Goal: Find specific page/section: Find specific page/section

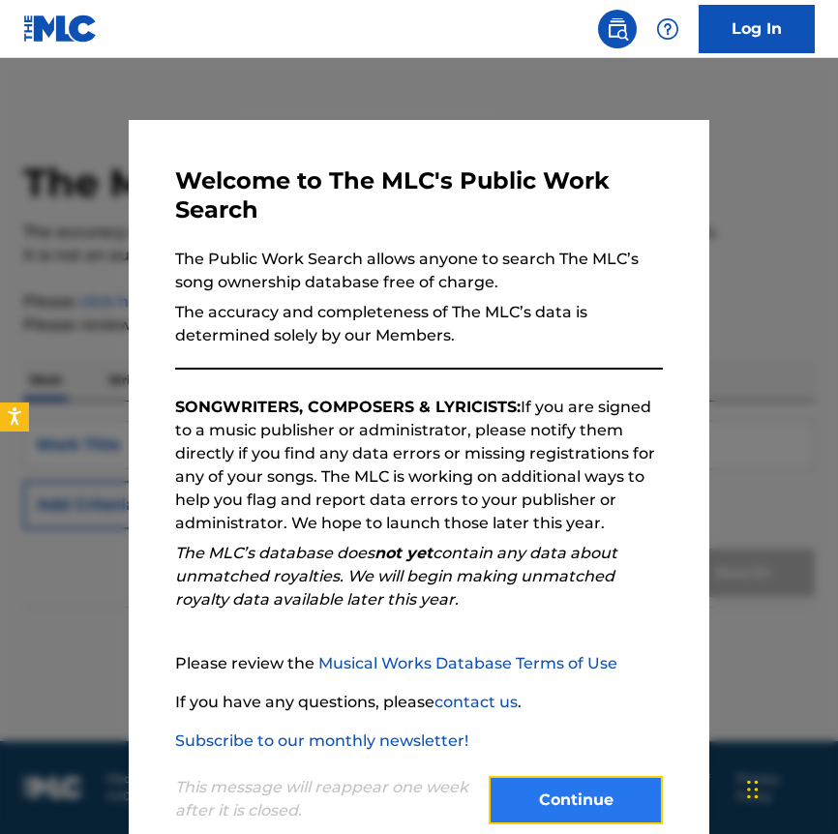
click at [576, 787] on button "Continue" at bounding box center [576, 800] width 174 height 48
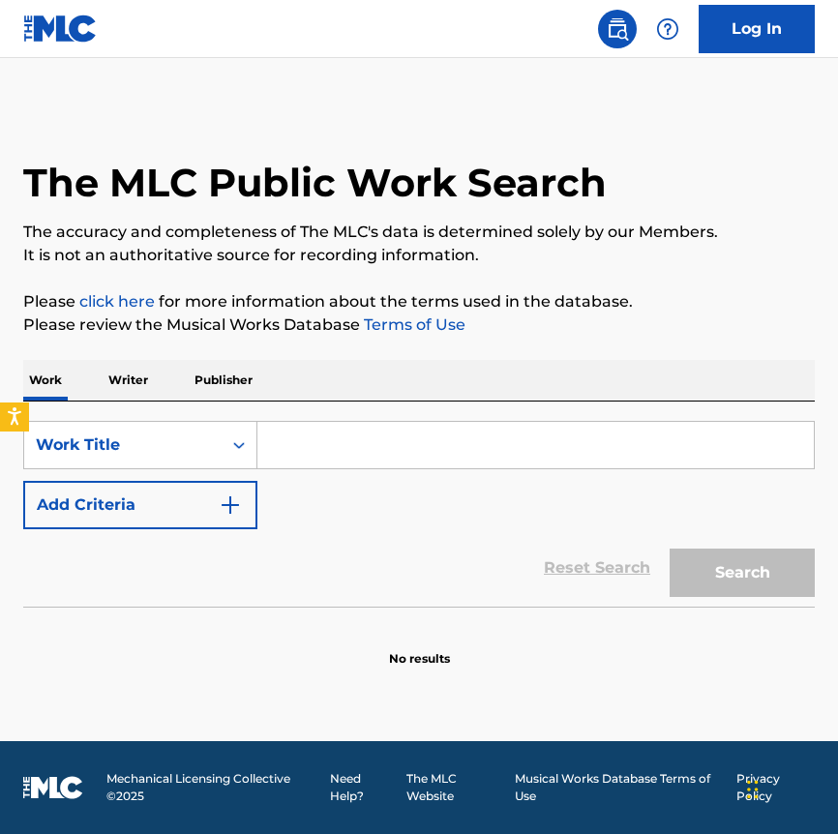
click at [132, 378] on p "Writer" at bounding box center [128, 380] width 51 height 41
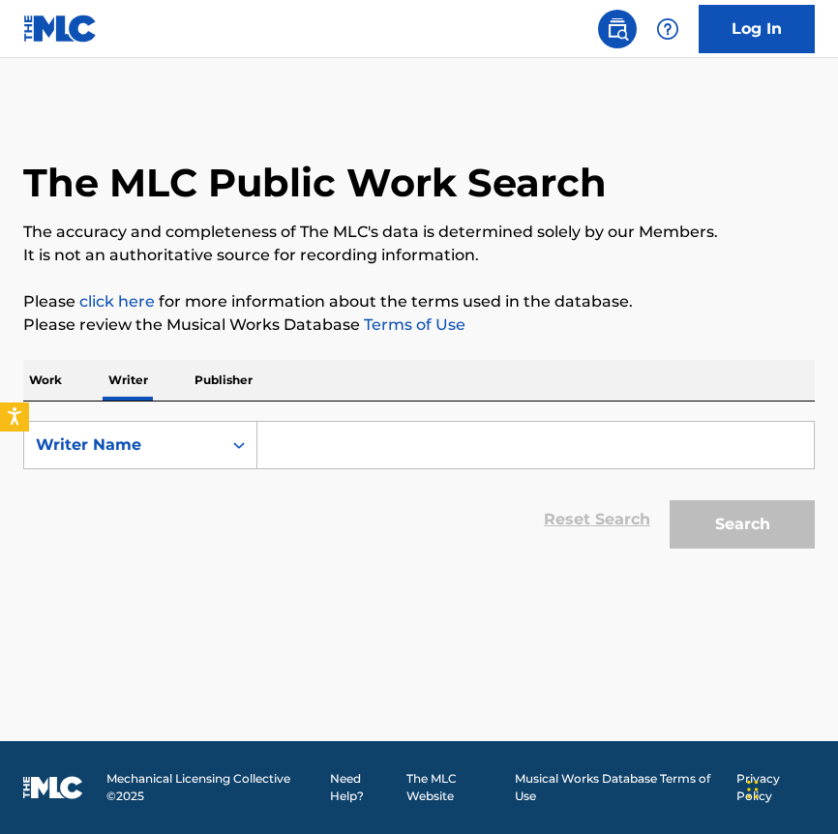
click at [337, 468] on div "Search Form" at bounding box center [535, 445] width 557 height 48
click at [356, 457] on input "Search Form" at bounding box center [535, 445] width 556 height 46
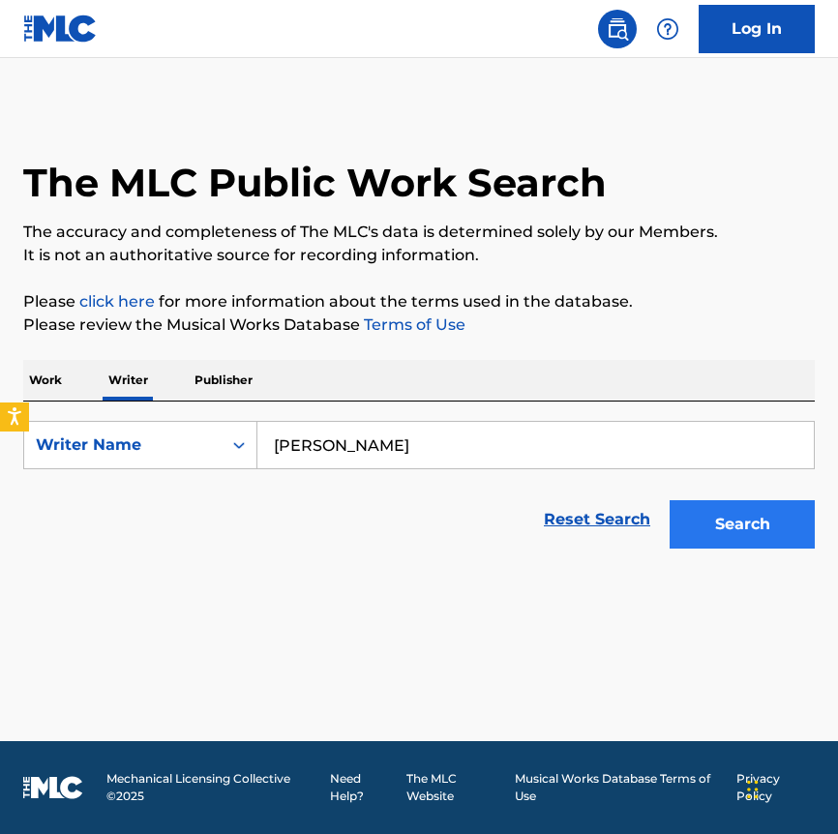
type input "[PERSON_NAME]"
click at [775, 520] on button "Search" at bounding box center [741, 524] width 145 height 48
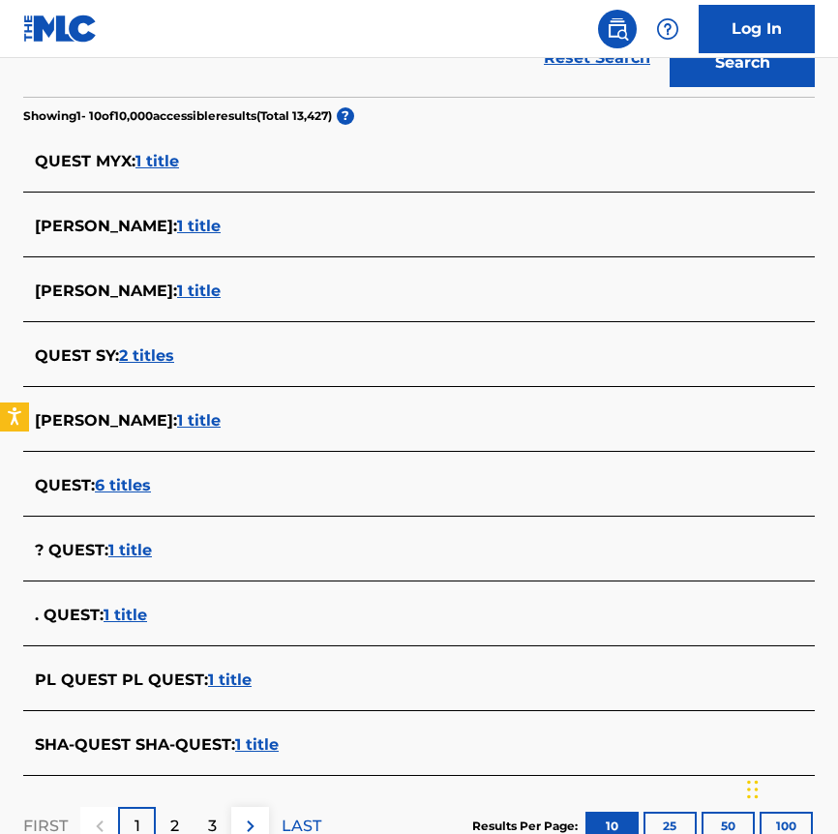
scroll to position [606, 0]
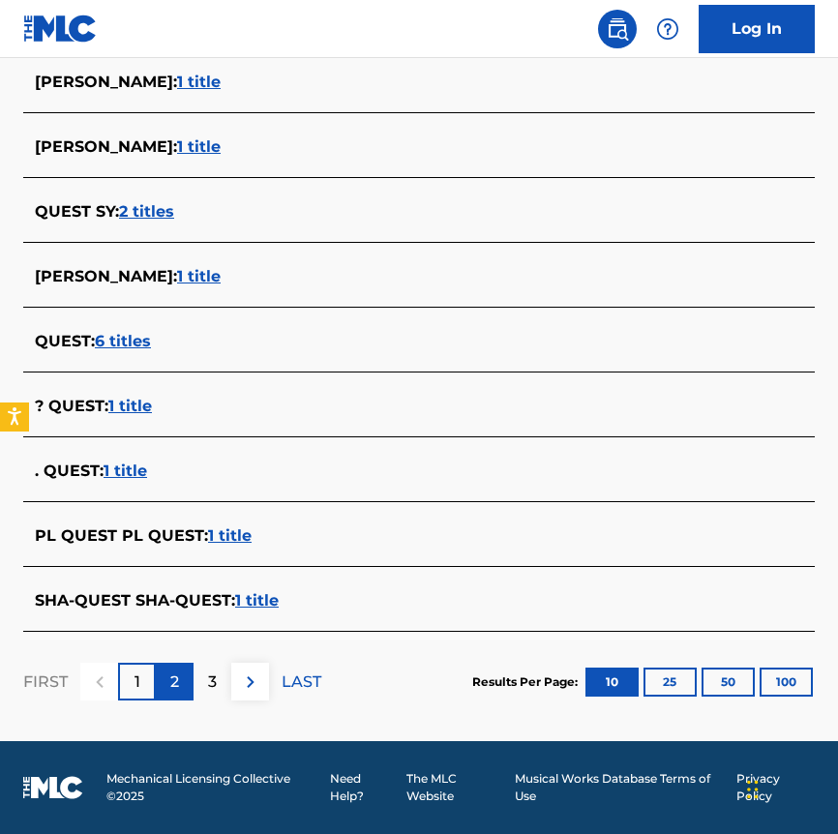
click at [174, 682] on p "2" at bounding box center [174, 681] width 9 height 23
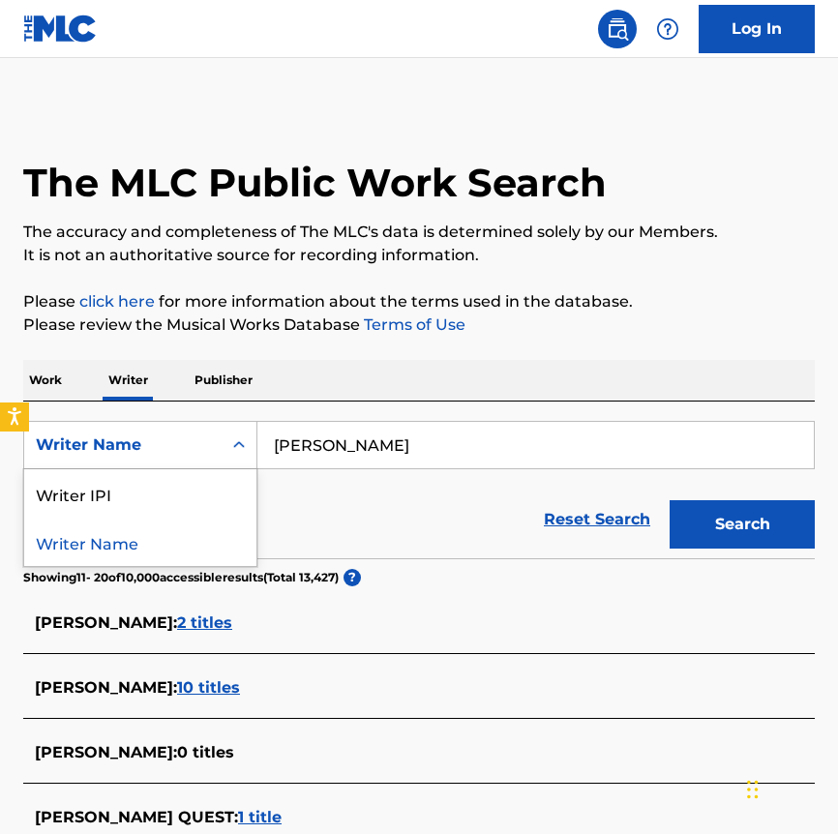
click at [229, 433] on div "Search Form" at bounding box center [239, 445] width 35 height 35
click at [384, 555] on div "Reset Search Search" at bounding box center [418, 519] width 791 height 77
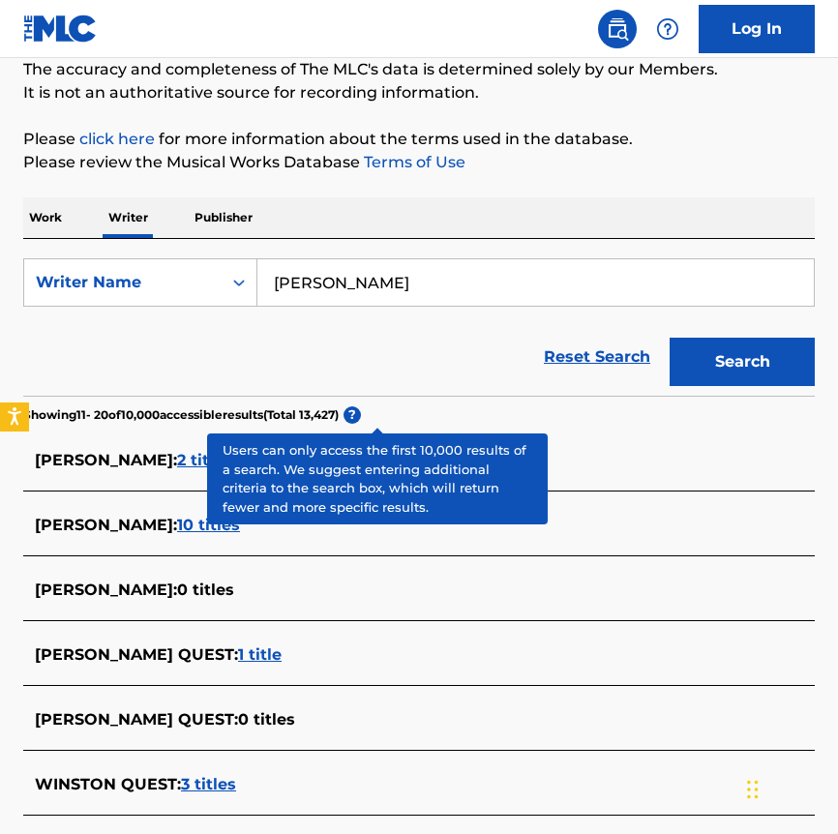
scroll to position [26, 0]
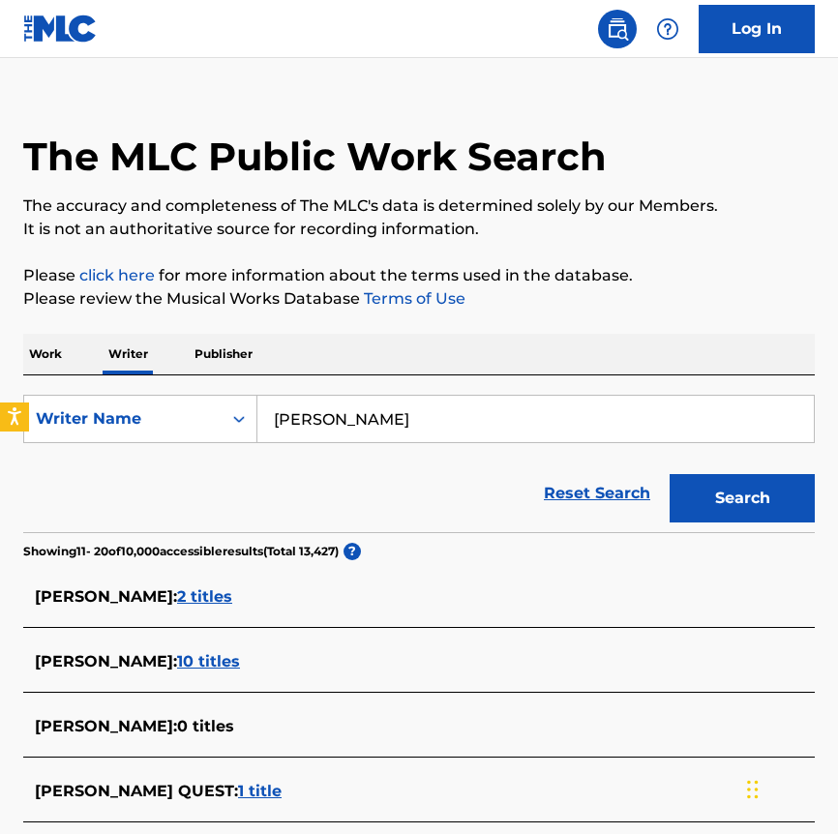
click at [60, 358] on p "Work" at bounding box center [45, 354] width 45 height 41
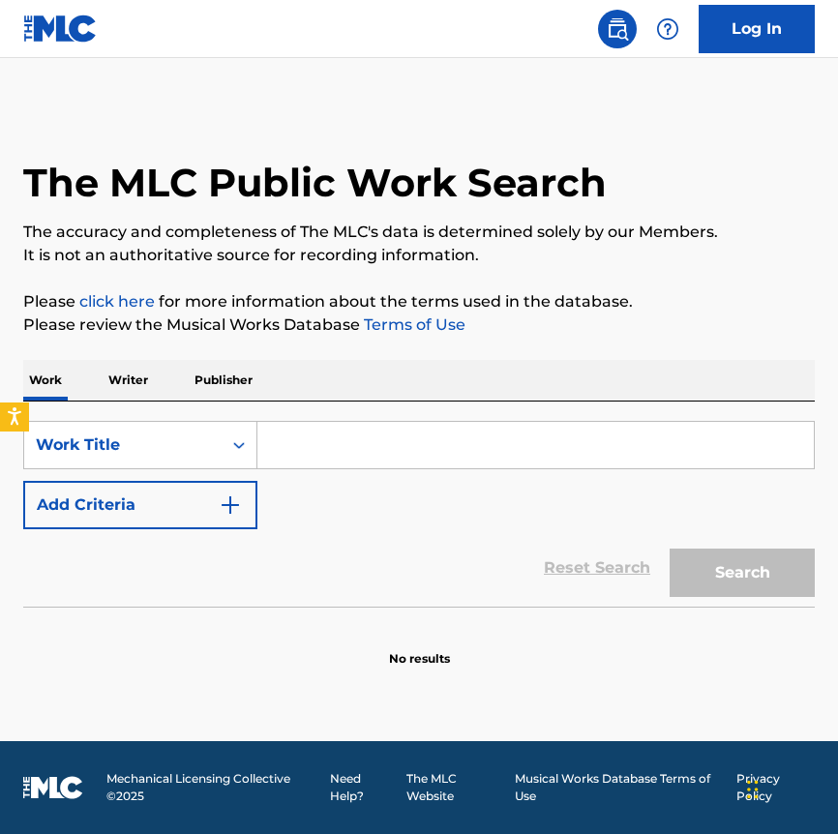
click at [360, 462] on input "Search Form" at bounding box center [535, 445] width 556 height 46
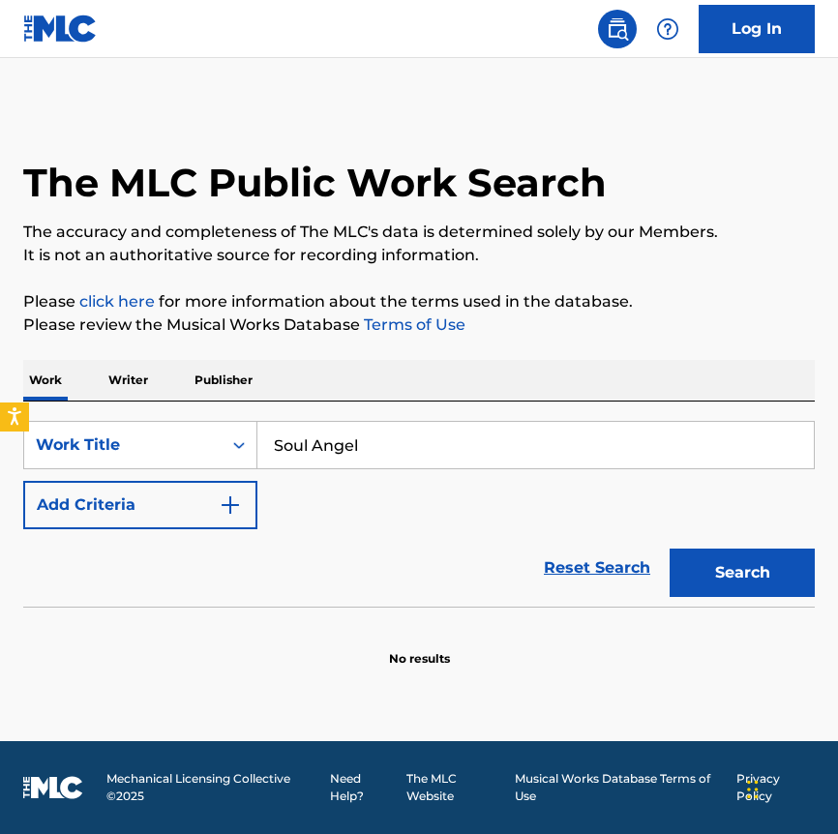
type input "Soul Angel"
click at [779, 597] on div "Search" at bounding box center [737, 567] width 155 height 77
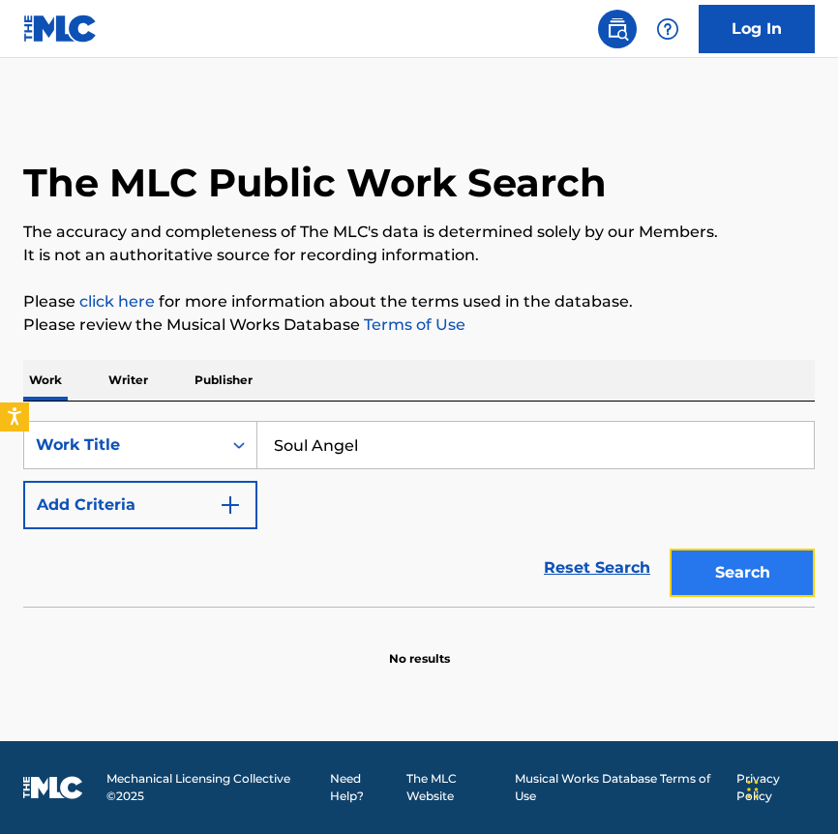
click at [773, 579] on button "Search" at bounding box center [741, 573] width 145 height 48
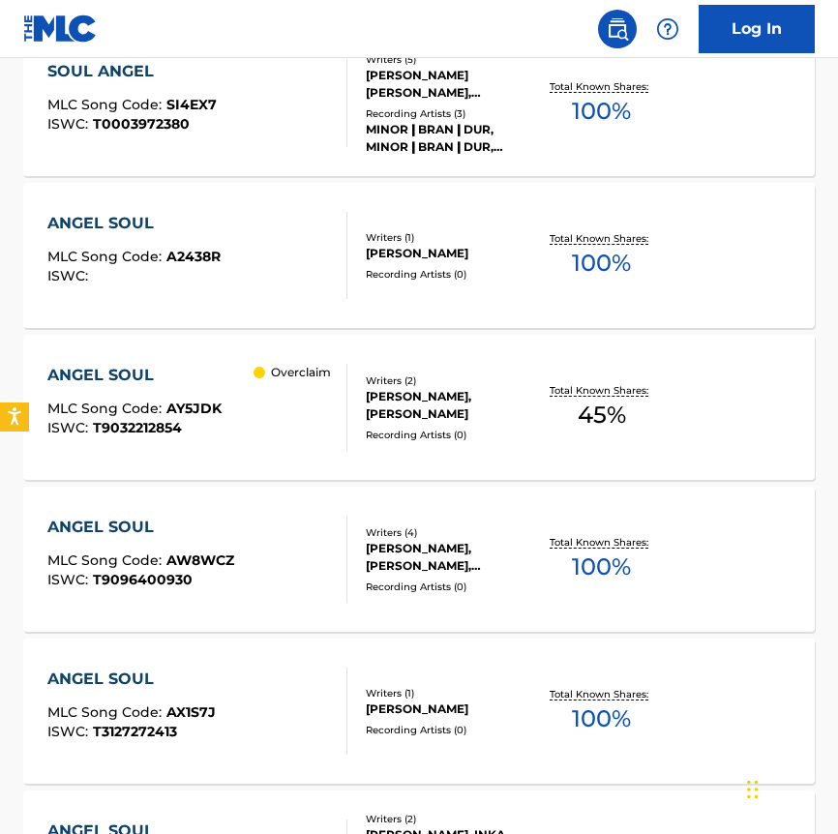
scroll to position [1525, 0]
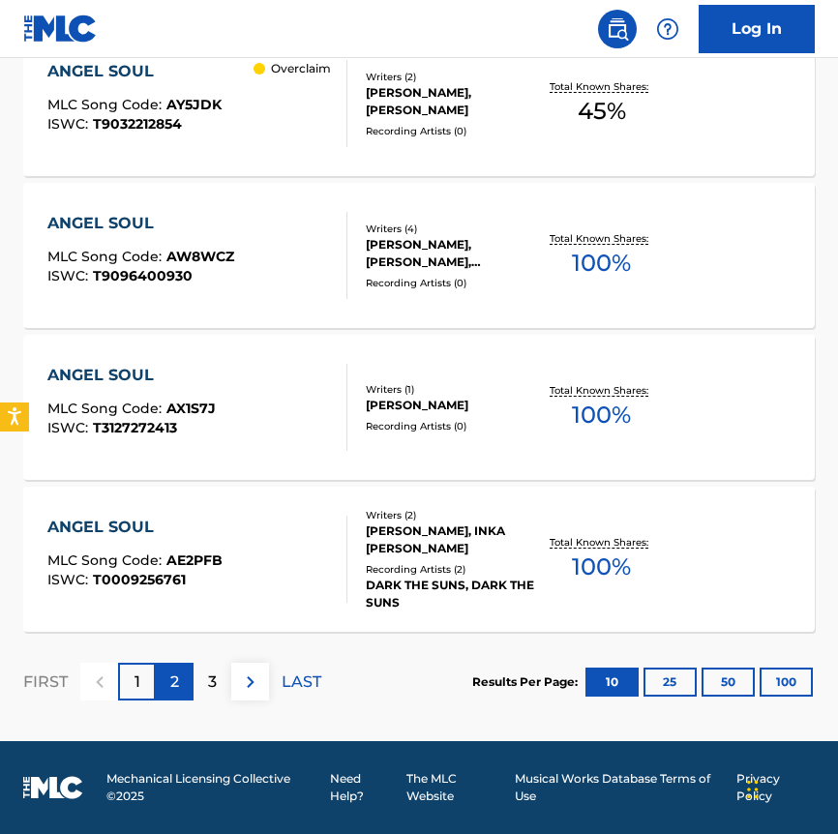
click at [181, 690] on div "2" at bounding box center [175, 682] width 38 height 38
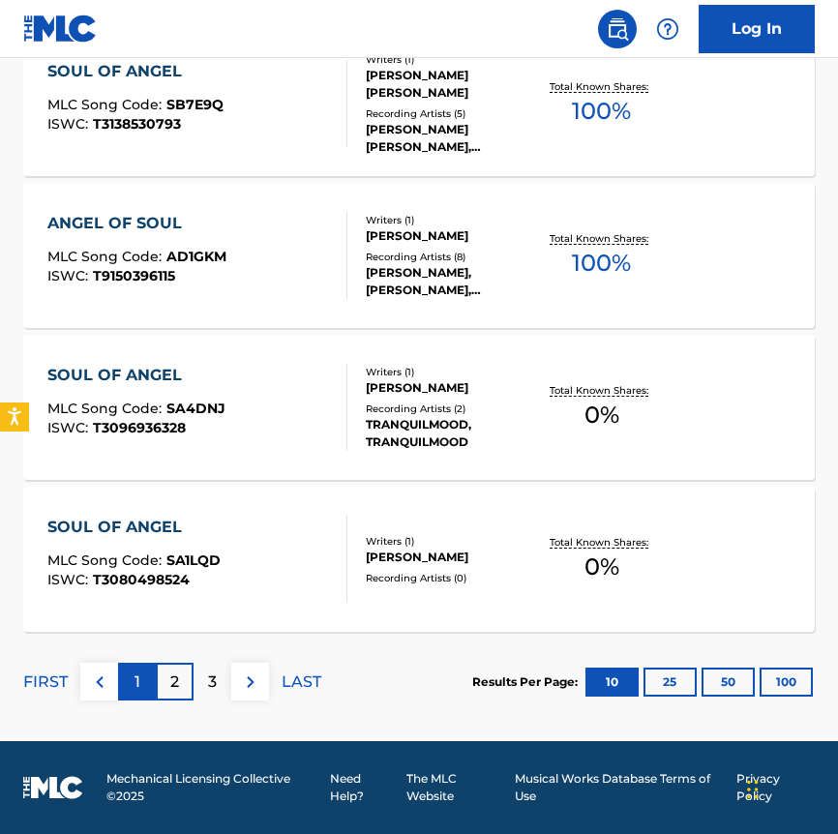
click at [146, 690] on div "1" at bounding box center [137, 682] width 38 height 38
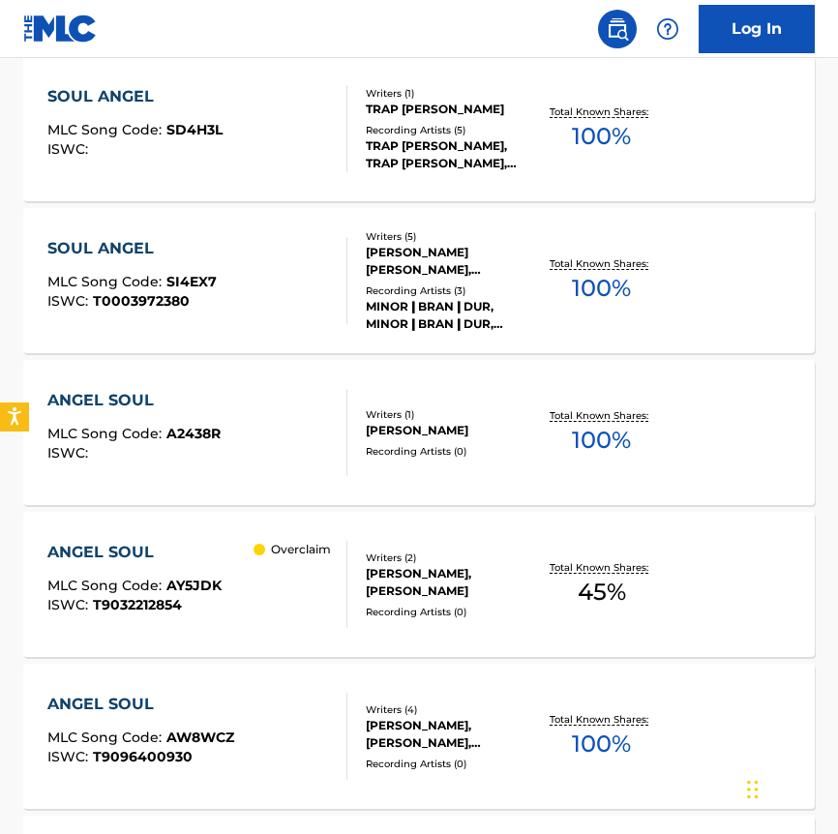
scroll to position [927, 0]
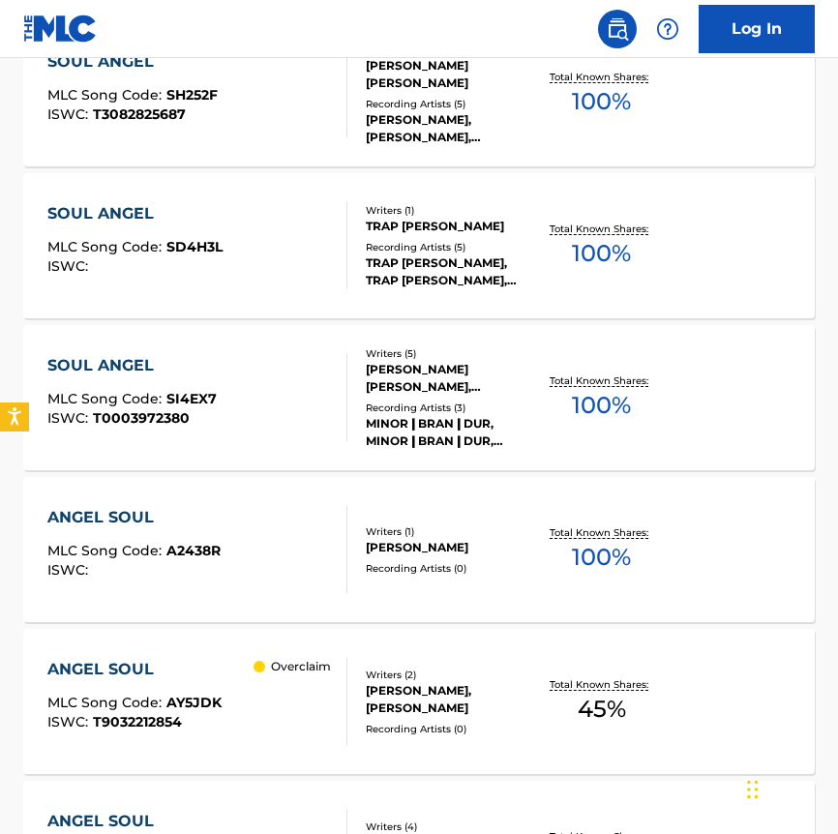
click at [289, 667] on p "Overclaim" at bounding box center [301, 666] width 60 height 17
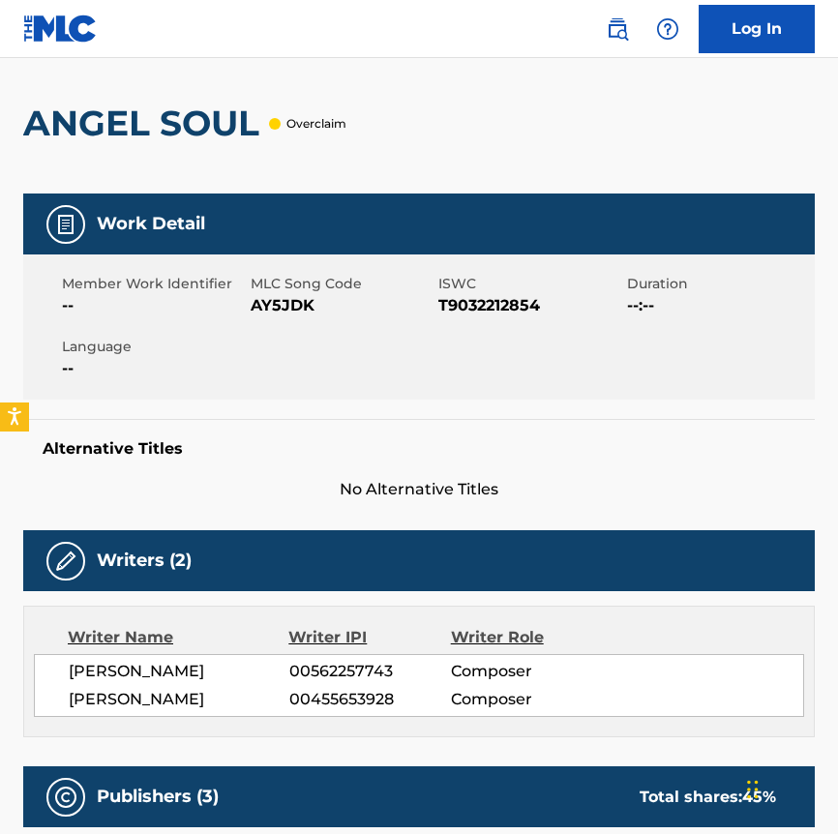
scroll to position [442, 0]
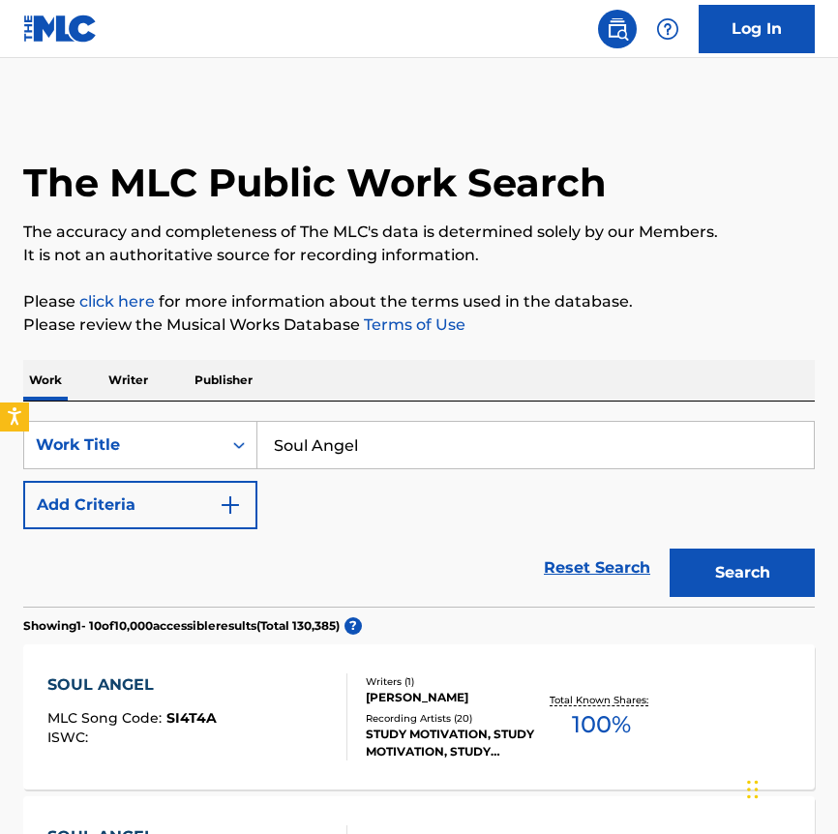
drag, startPoint x: 397, startPoint y: 457, endPoint x: 262, endPoint y: 434, distance: 136.3
click at [262, 434] on input "Soul Angel" at bounding box center [535, 445] width 556 height 46
type input "S"
type input "[PERSON_NAME]"
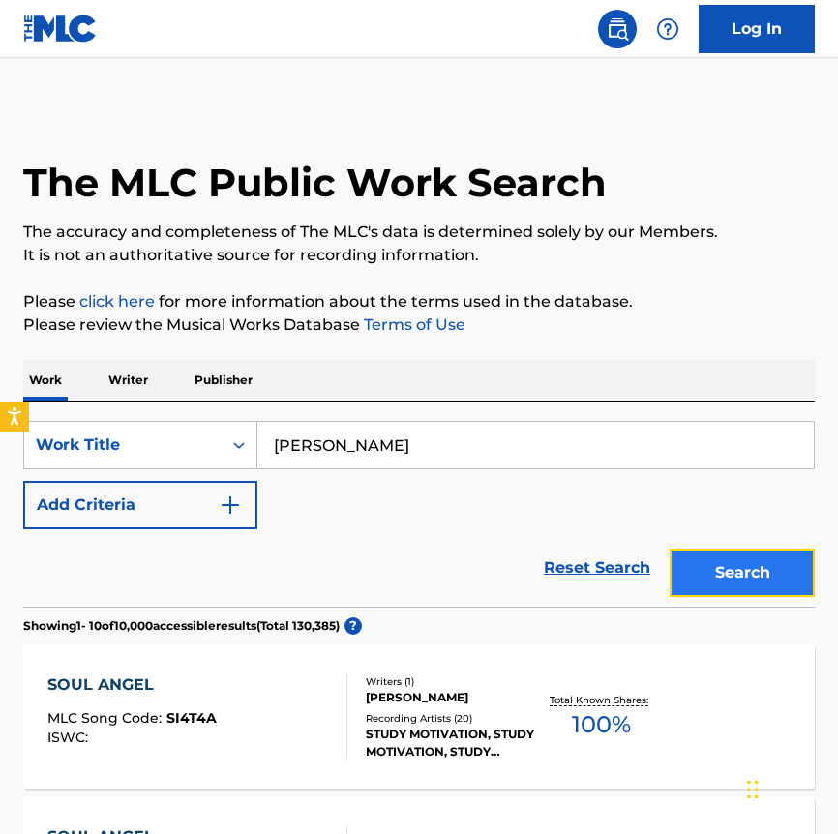
click at [690, 566] on button "Search" at bounding box center [741, 573] width 145 height 48
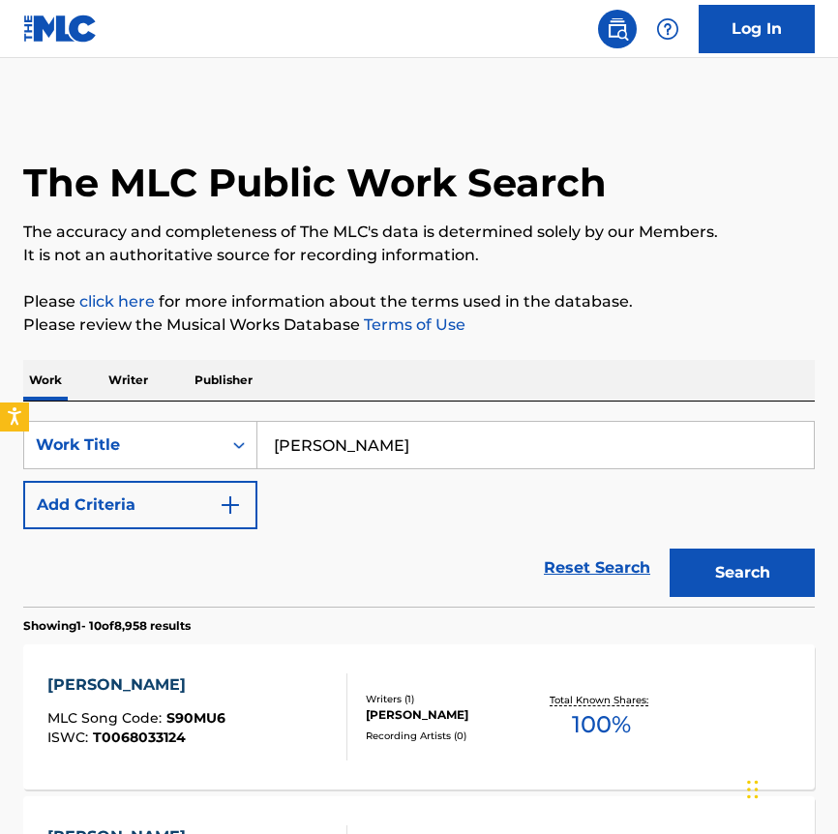
click at [134, 384] on p "Writer" at bounding box center [128, 380] width 51 height 41
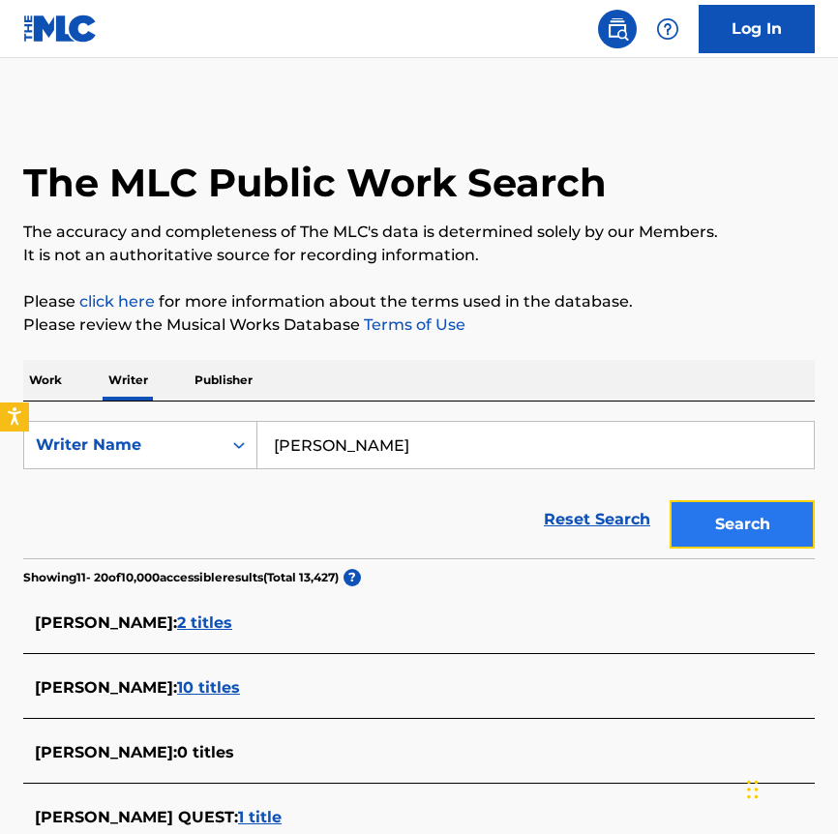
click at [714, 526] on button "Search" at bounding box center [741, 524] width 145 height 48
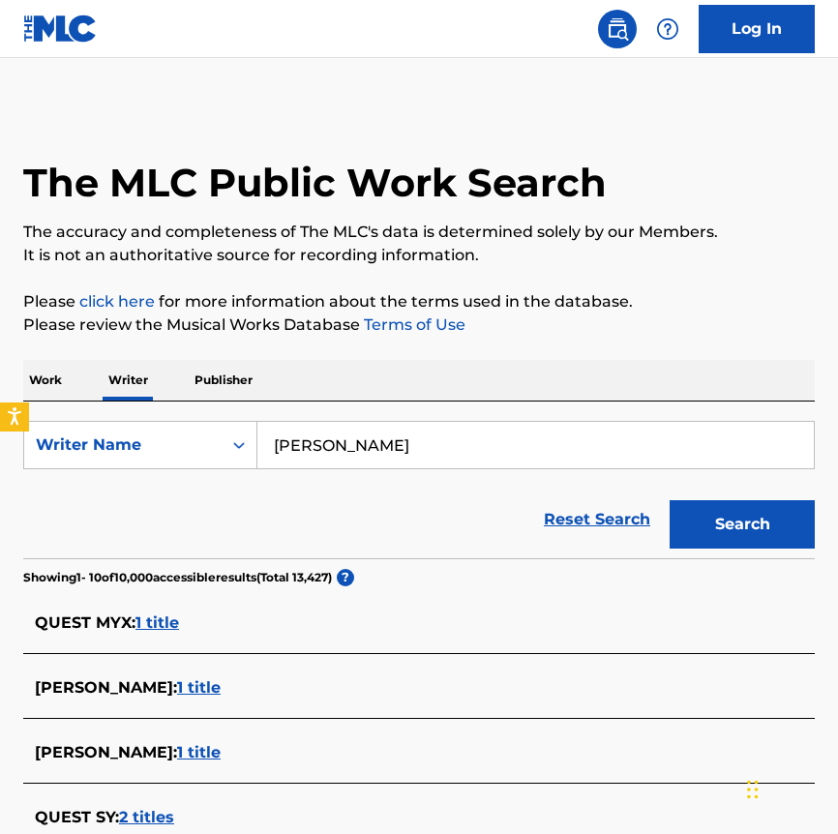
scroll to position [606, 0]
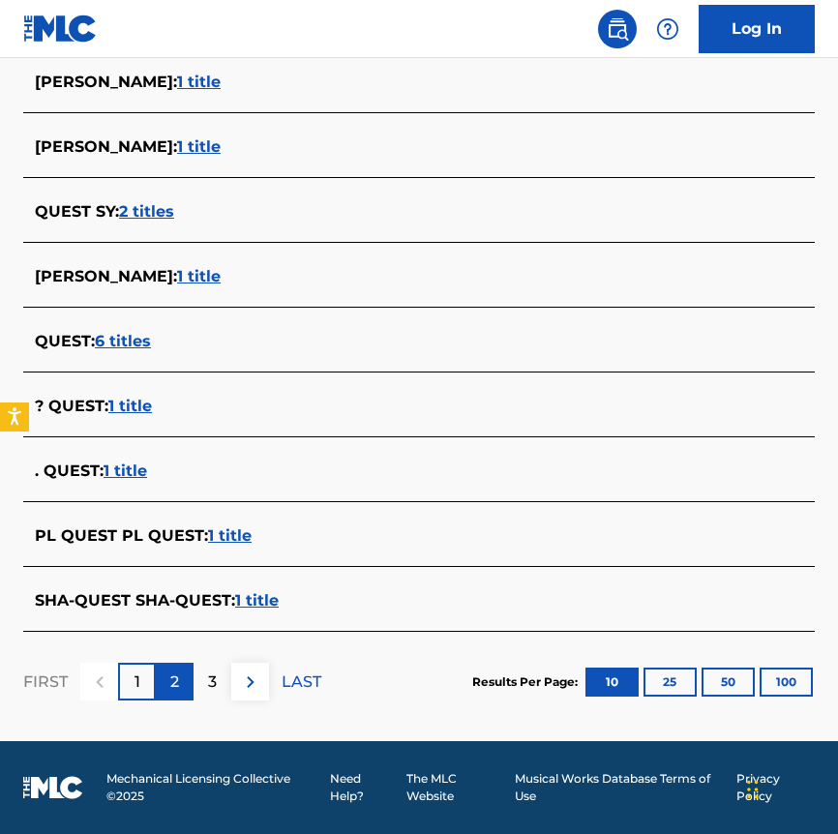
click at [160, 682] on div "2" at bounding box center [175, 682] width 38 height 38
